Goal: Task Accomplishment & Management: Manage account settings

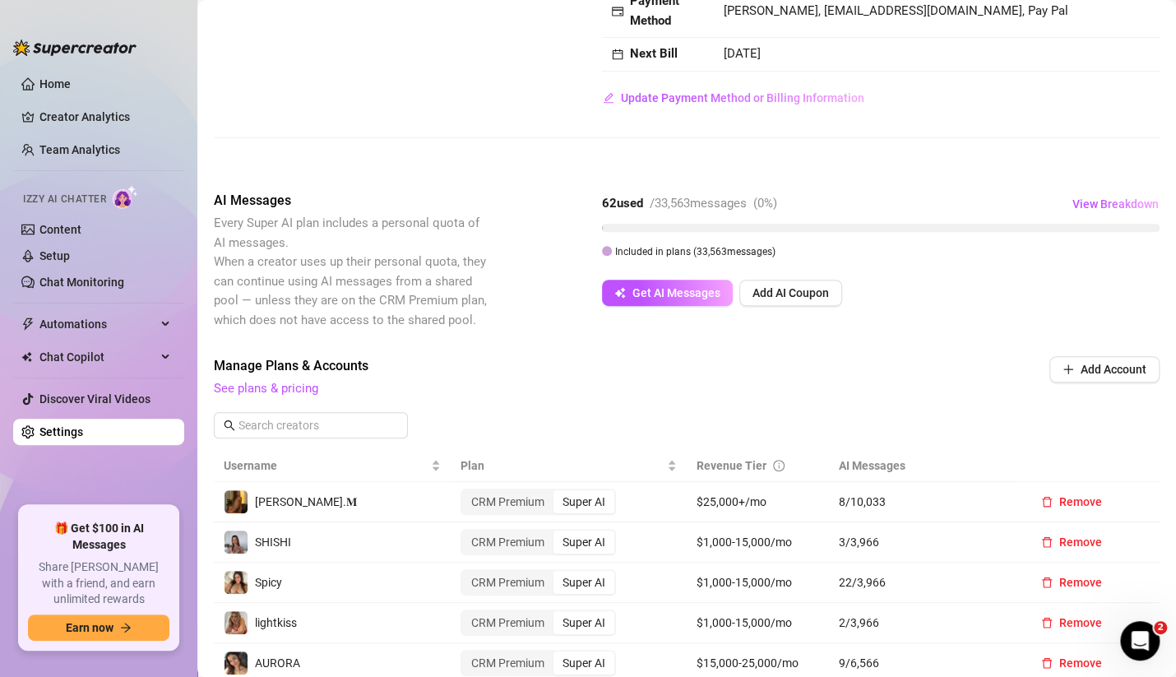
scroll to position [218, 0]
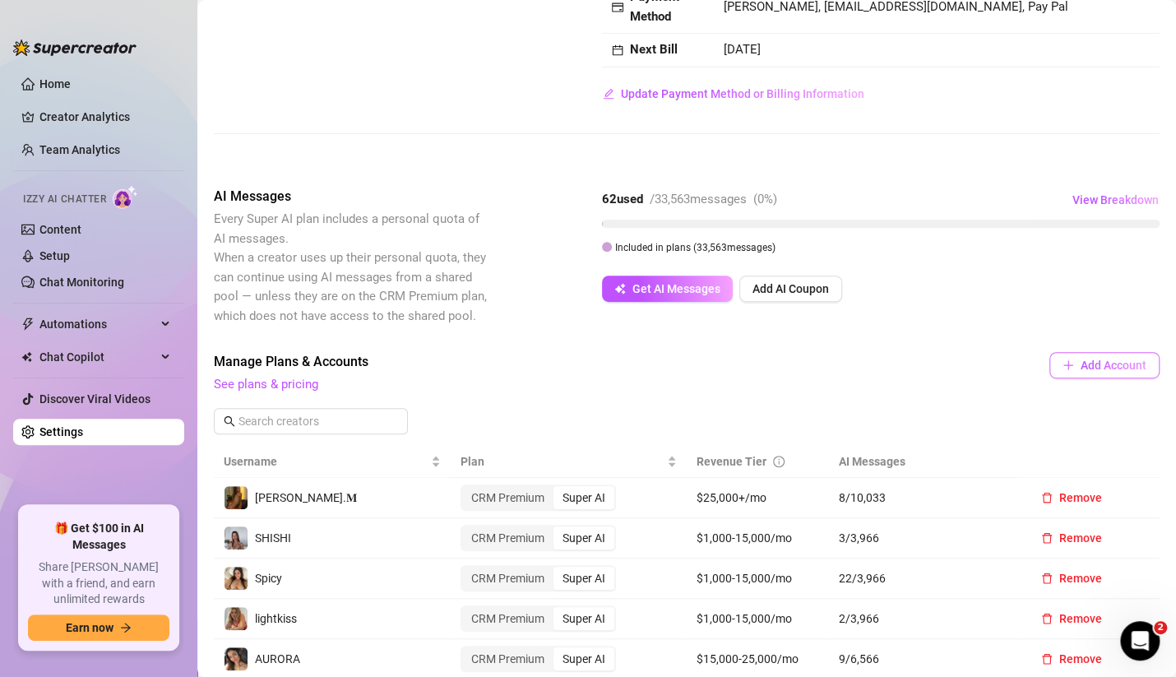
click at [1084, 372] on button "Add Account" at bounding box center [1104, 365] width 110 height 26
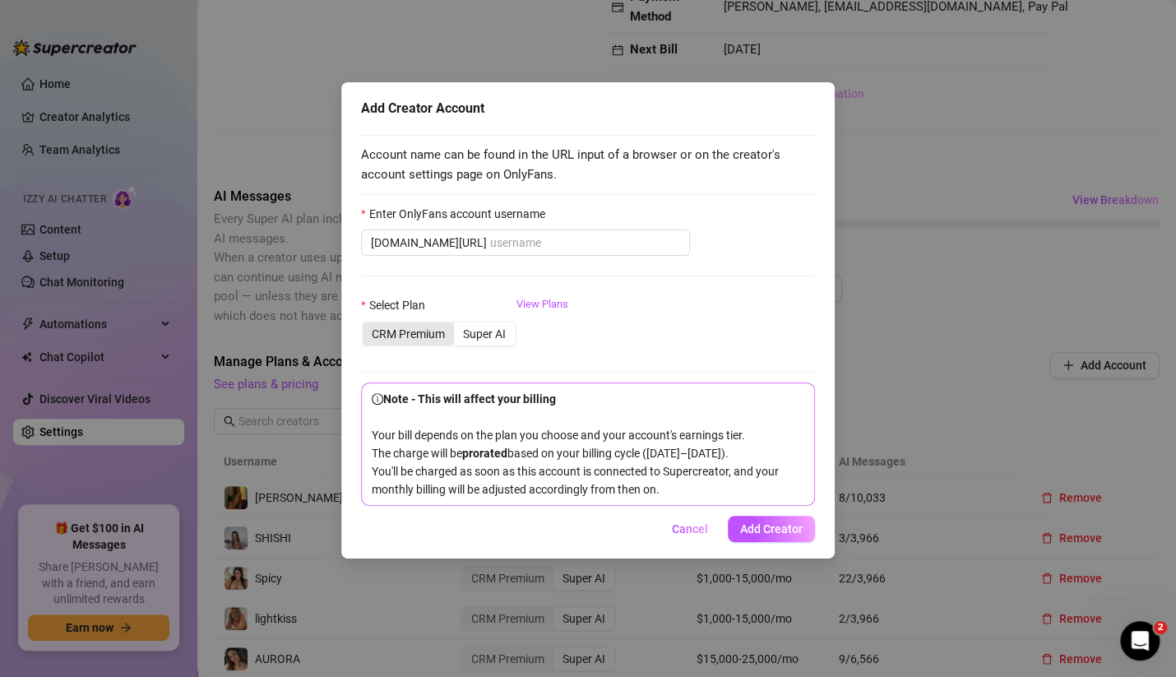
click at [419, 332] on div "CRM Premium" at bounding box center [408, 333] width 91 height 23
click at [367, 325] on input "CRM Premium" at bounding box center [367, 325] width 0 height 0
click at [502, 240] on input "Enter OnlyFans account username" at bounding box center [585, 243] width 190 height 18
click at [592, 234] on input "Enter OnlyFans account username" at bounding box center [585, 243] width 190 height 18
paste input "babymichali"
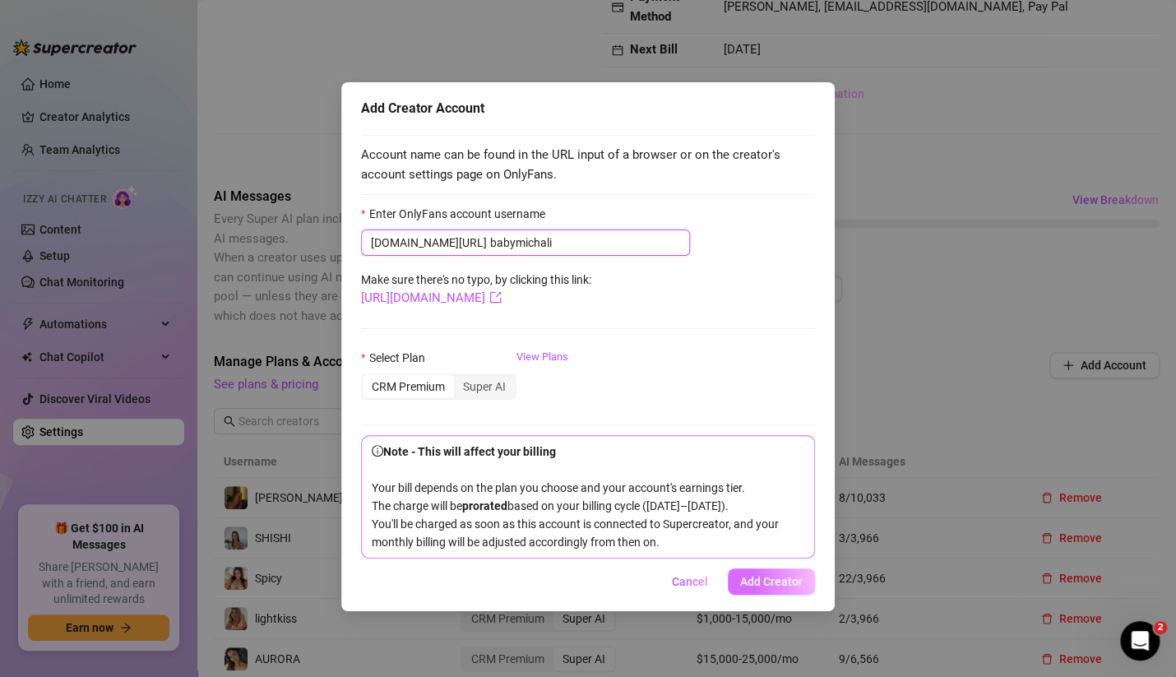
type input "babymichali"
click at [796, 582] on span "Add Creator" at bounding box center [771, 581] width 63 height 13
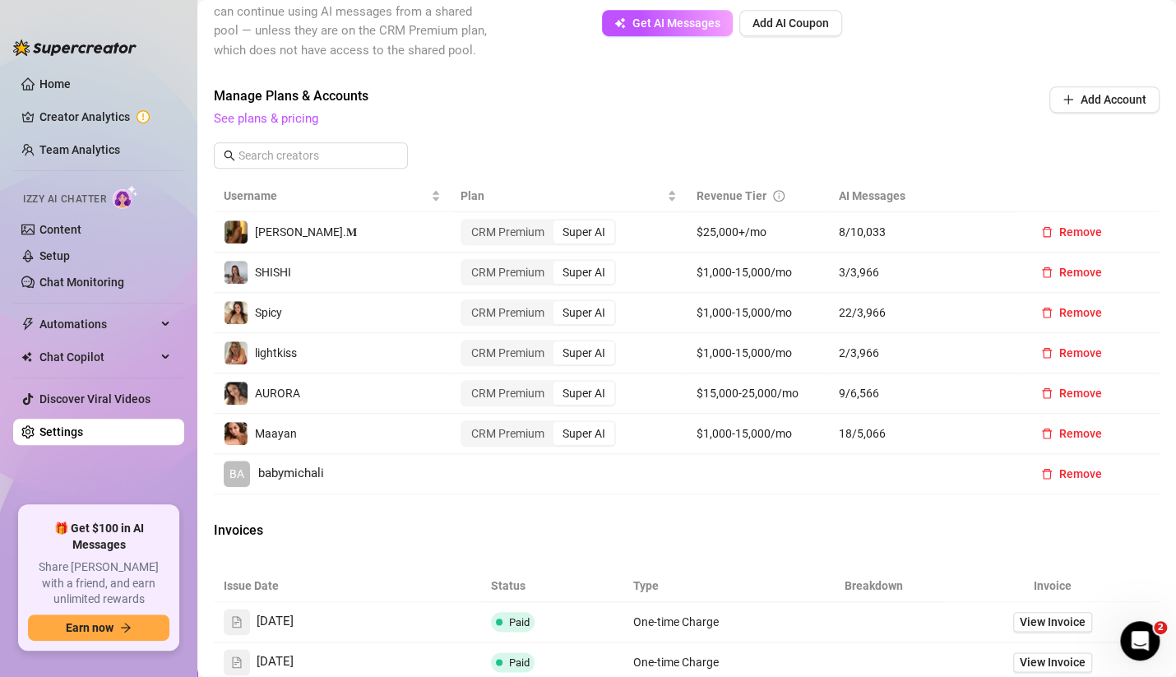
scroll to position [491, 0]
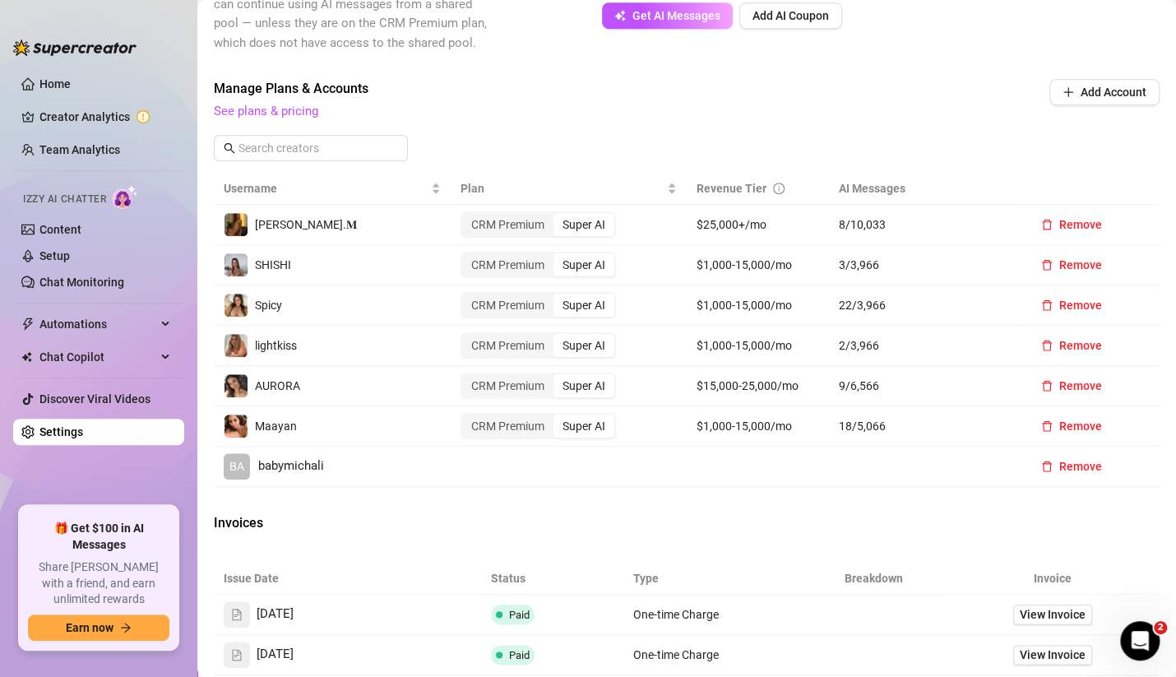
click at [455, 492] on div "Billing Overview Creator Plans 6 x Super AI, 0 x CRM Premium AI Message Package…" at bounding box center [687, 265] width 946 height 1325
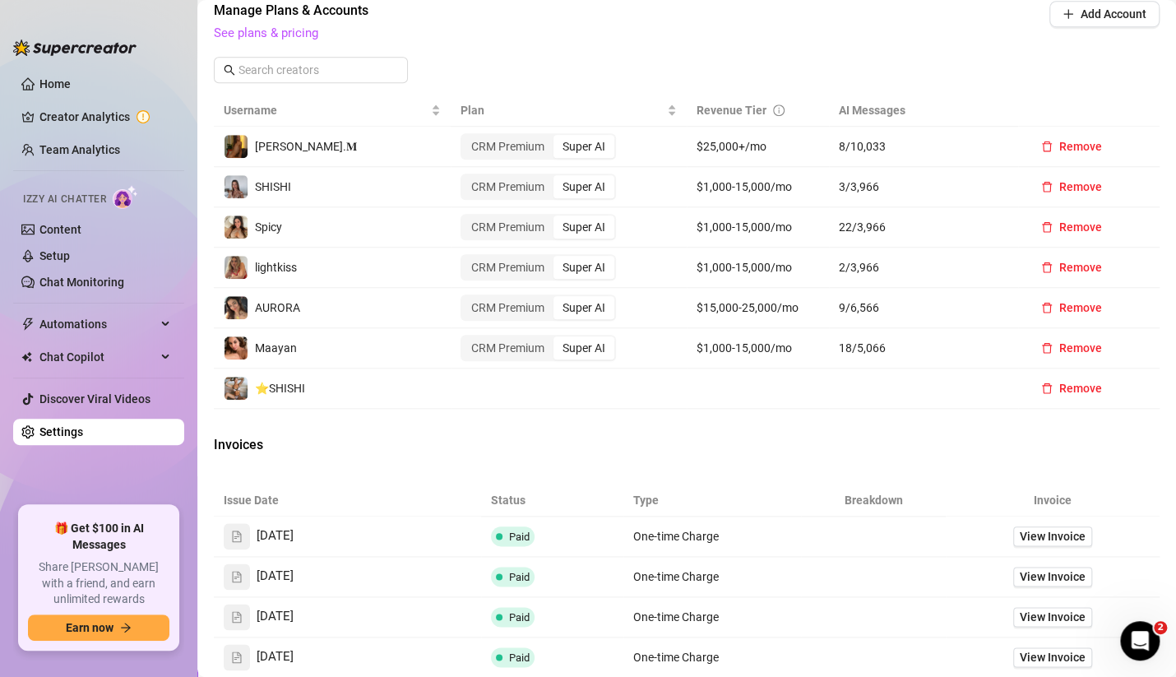
scroll to position [567, 0]
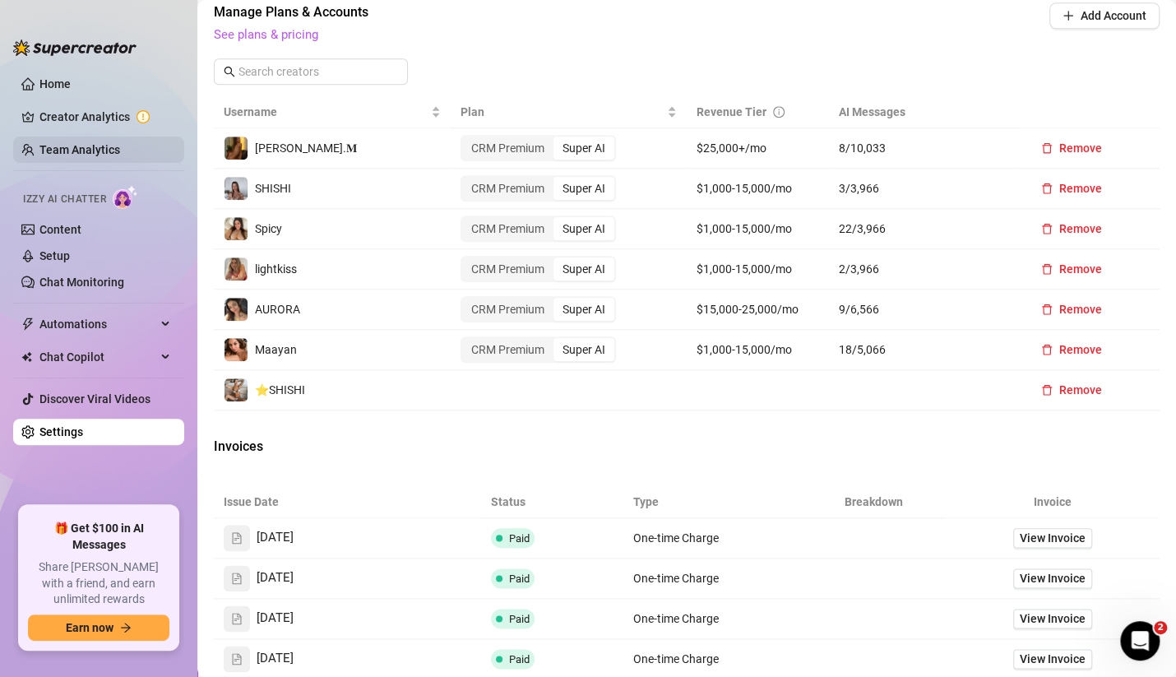
click at [100, 148] on link "Team Analytics" at bounding box center [79, 149] width 81 height 13
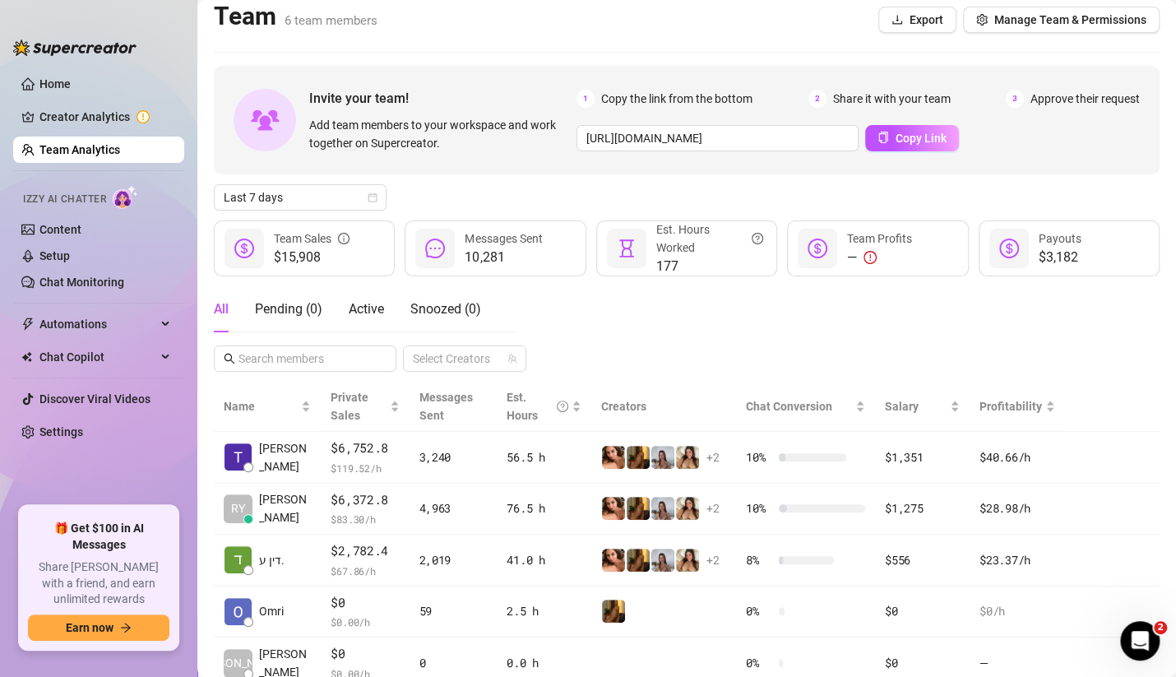
scroll to position [122, 0]
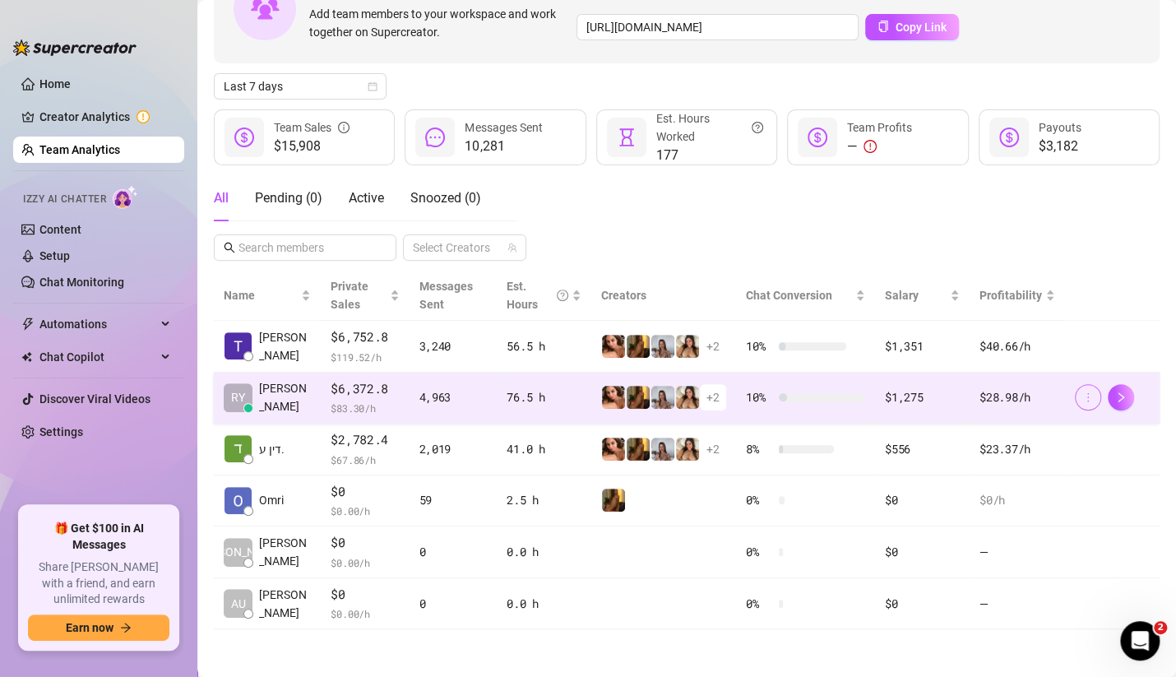
click at [1080, 398] on button "button" at bounding box center [1088, 397] width 26 height 26
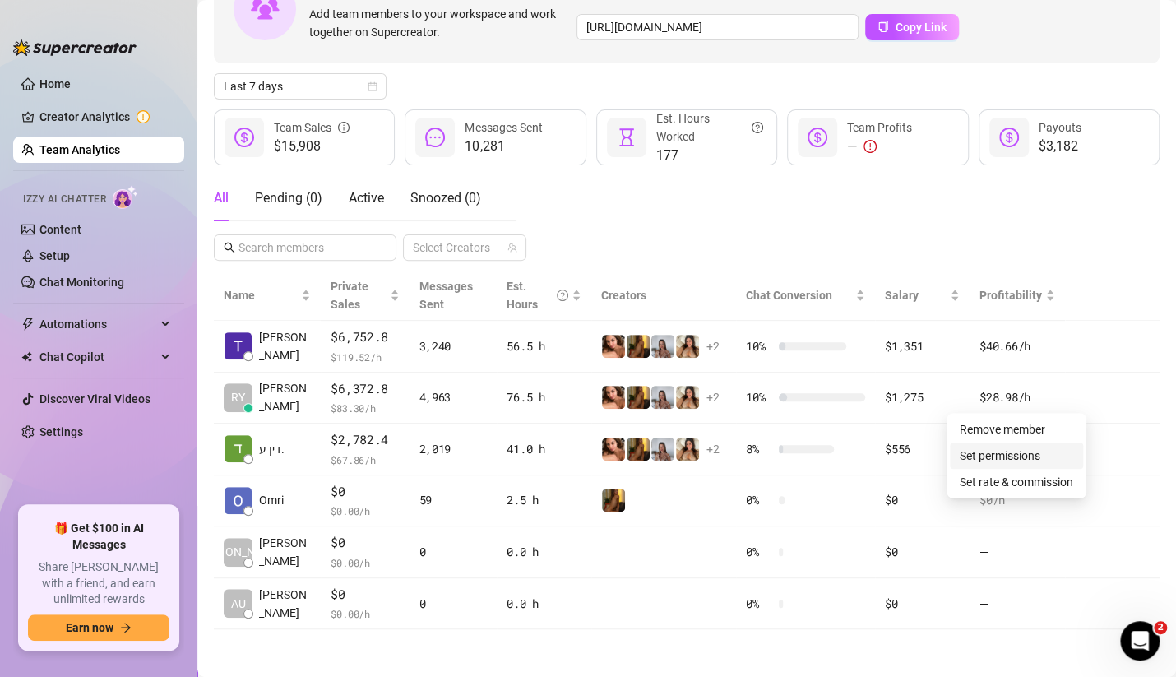
click at [1023, 458] on link "Set permissions" at bounding box center [1000, 455] width 81 height 13
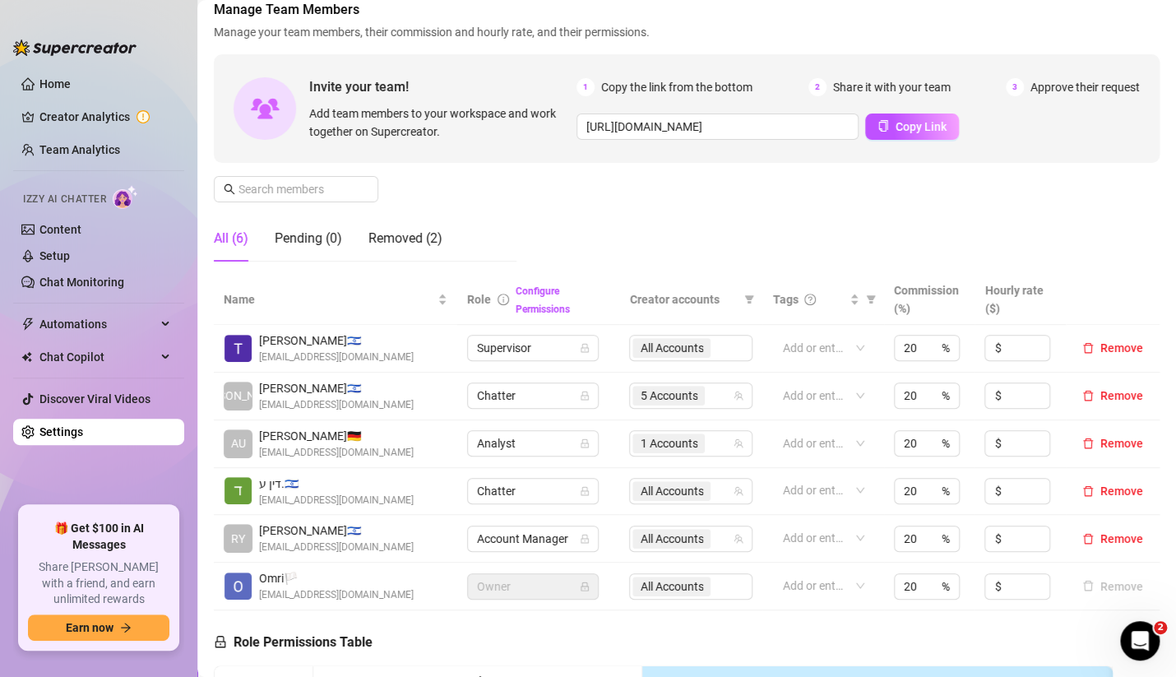
scroll to position [95, 0]
click at [678, 487] on span "All Accounts" at bounding box center [671, 490] width 63 height 18
click at [678, 488] on span "All Accounts" at bounding box center [671, 490] width 63 height 18
click at [679, 345] on div "All Accounts" at bounding box center [690, 347] width 123 height 26
click at [630, 344] on div "All Accounts" at bounding box center [690, 347] width 123 height 26
